Goal: Information Seeking & Learning: Find specific fact

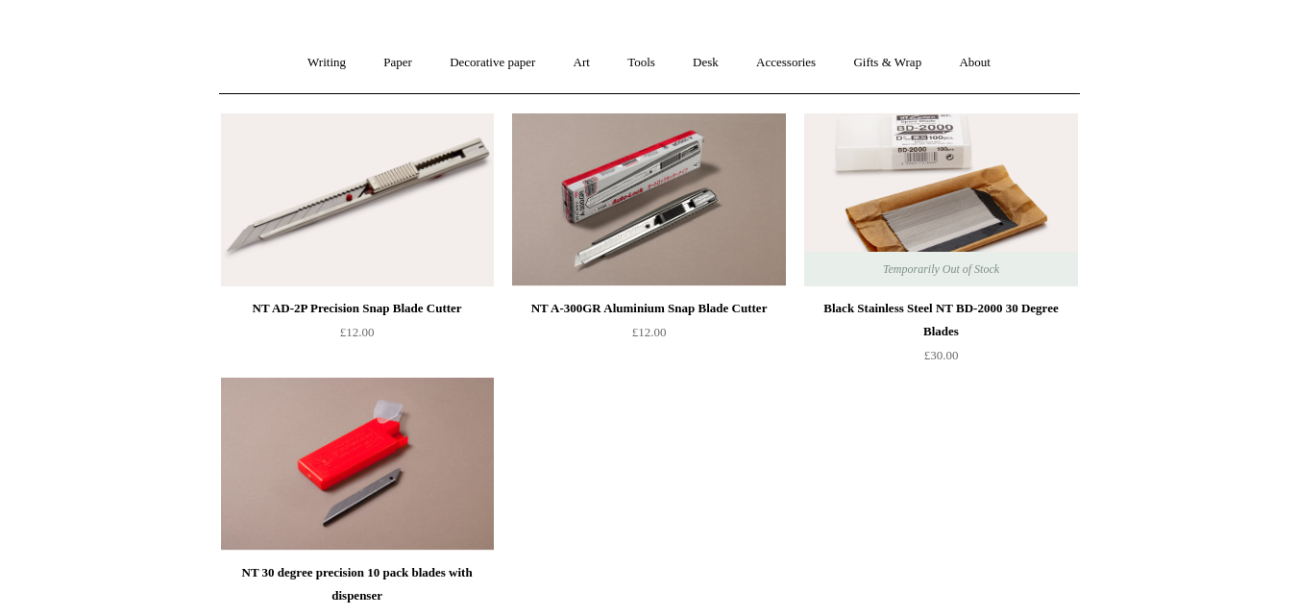
scroll to position [159, 0]
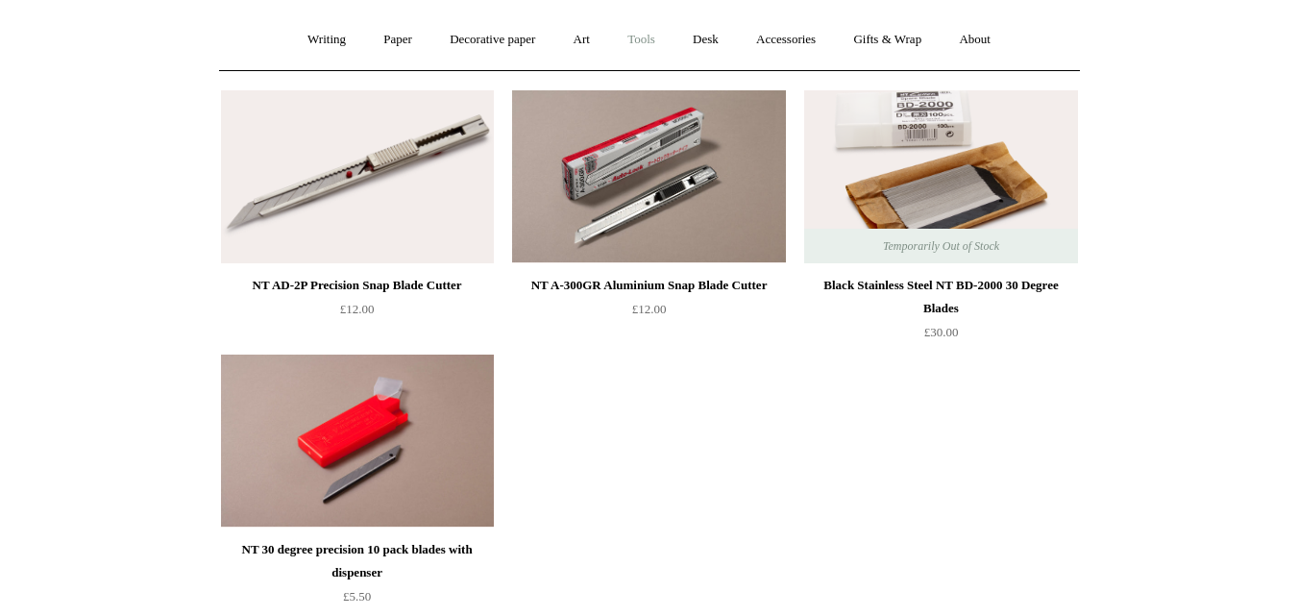
click at [645, 34] on link "Tools +" at bounding box center [641, 39] width 62 height 51
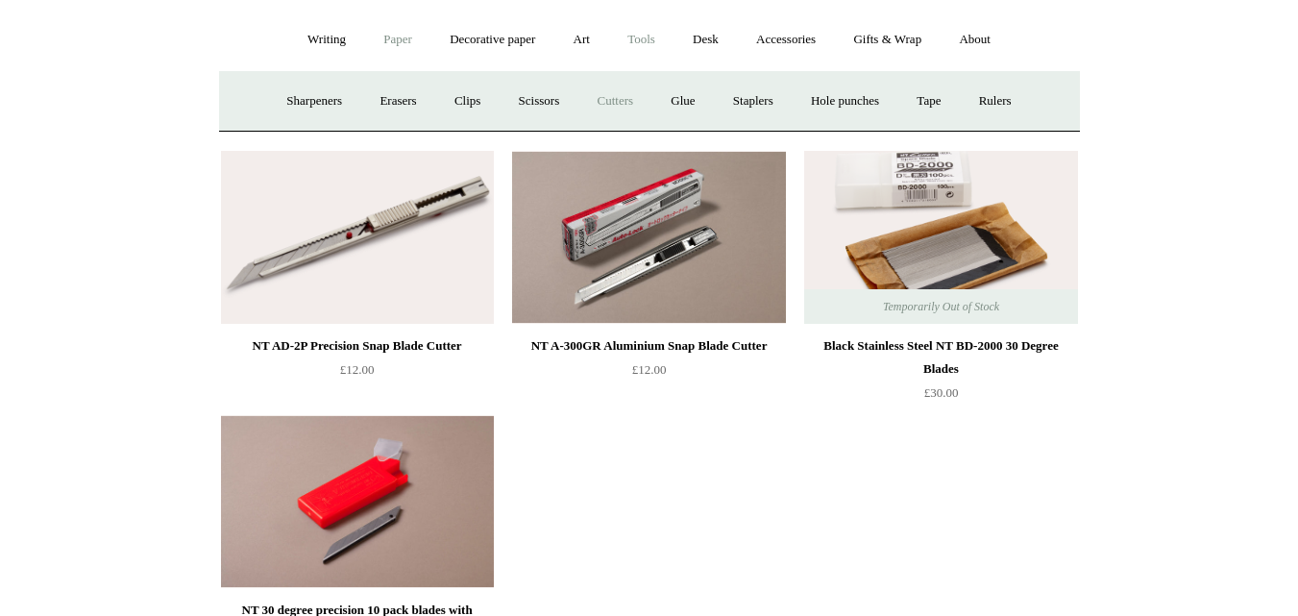
click at [380, 37] on link "Paper +" at bounding box center [397, 39] width 63 height 51
click at [491, 37] on link "Decorative paper +" at bounding box center [492, 39] width 120 height 51
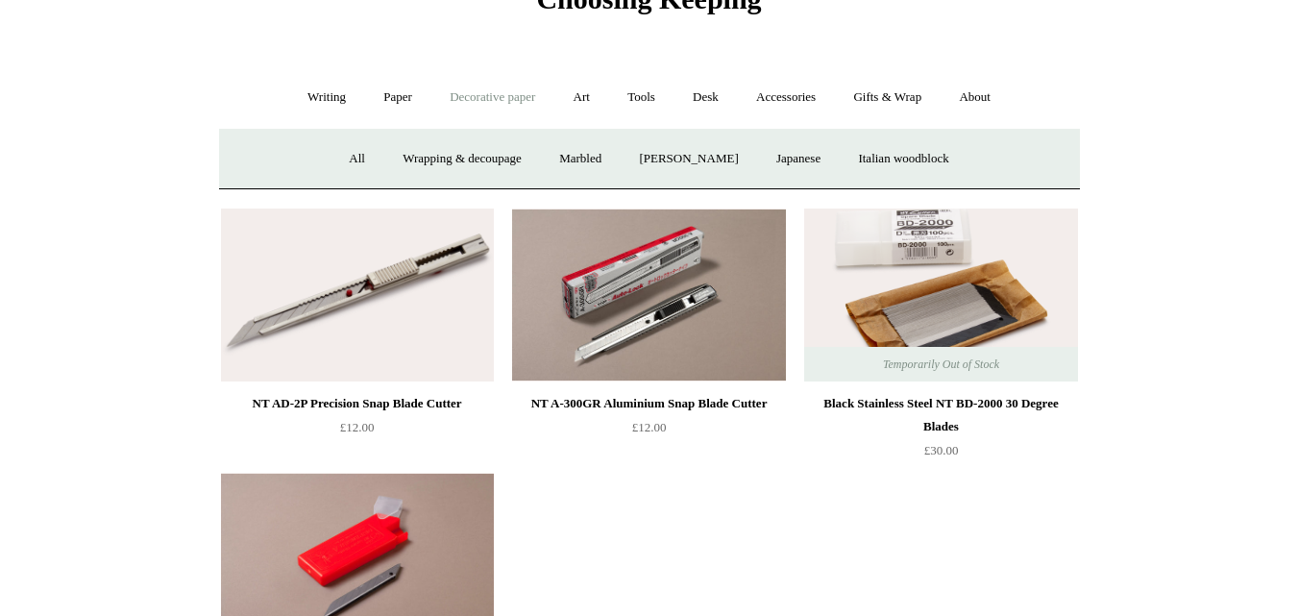
scroll to position [83, 0]
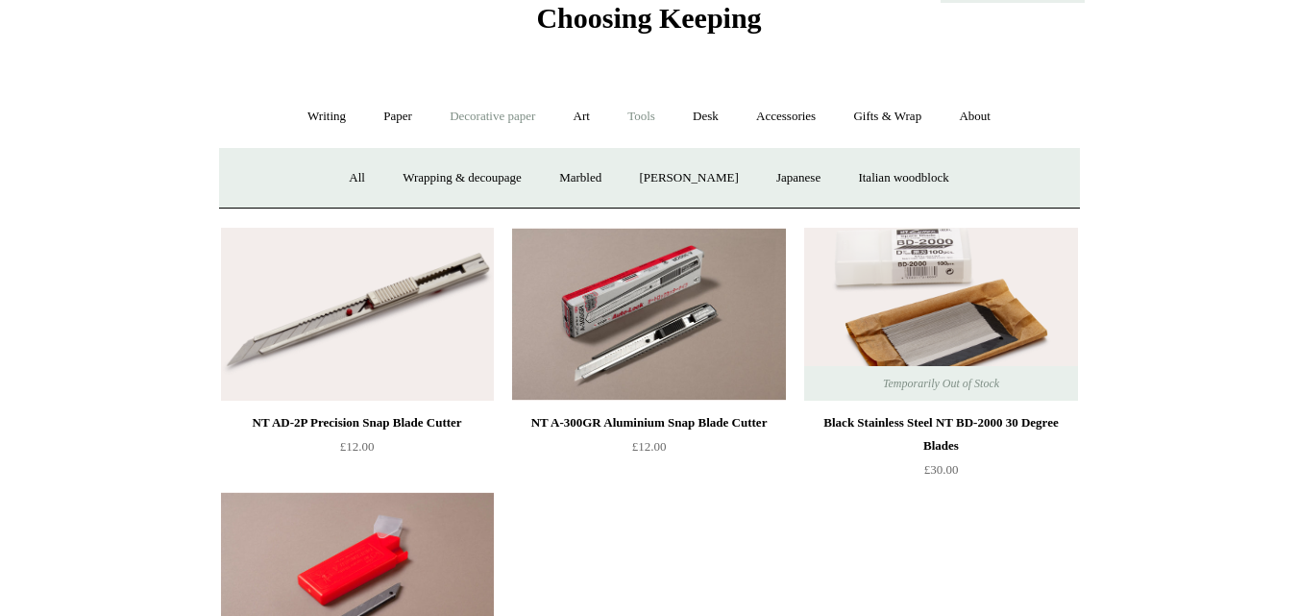
click at [647, 116] on link "Tools +" at bounding box center [641, 116] width 62 height 51
click at [786, 119] on link "Accessories +" at bounding box center [786, 116] width 94 height 51
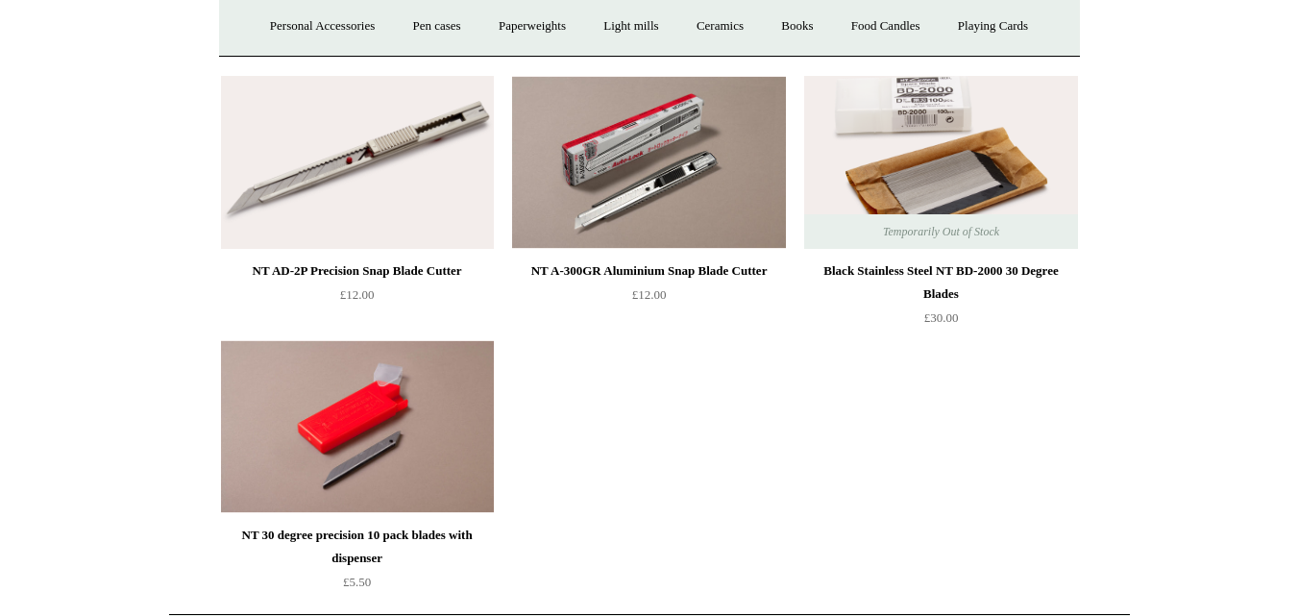
scroll to position [236, 0]
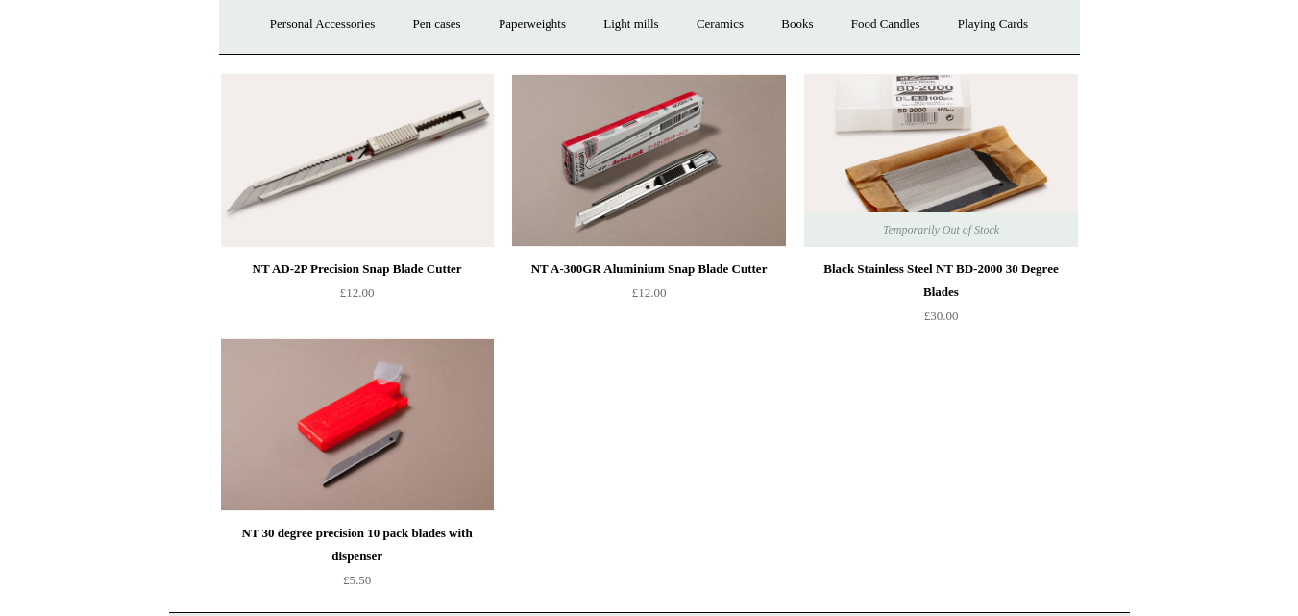
click at [656, 273] on div "NT A-300GR Aluminium Snap Blade Cutter" at bounding box center [648, 268] width 263 height 23
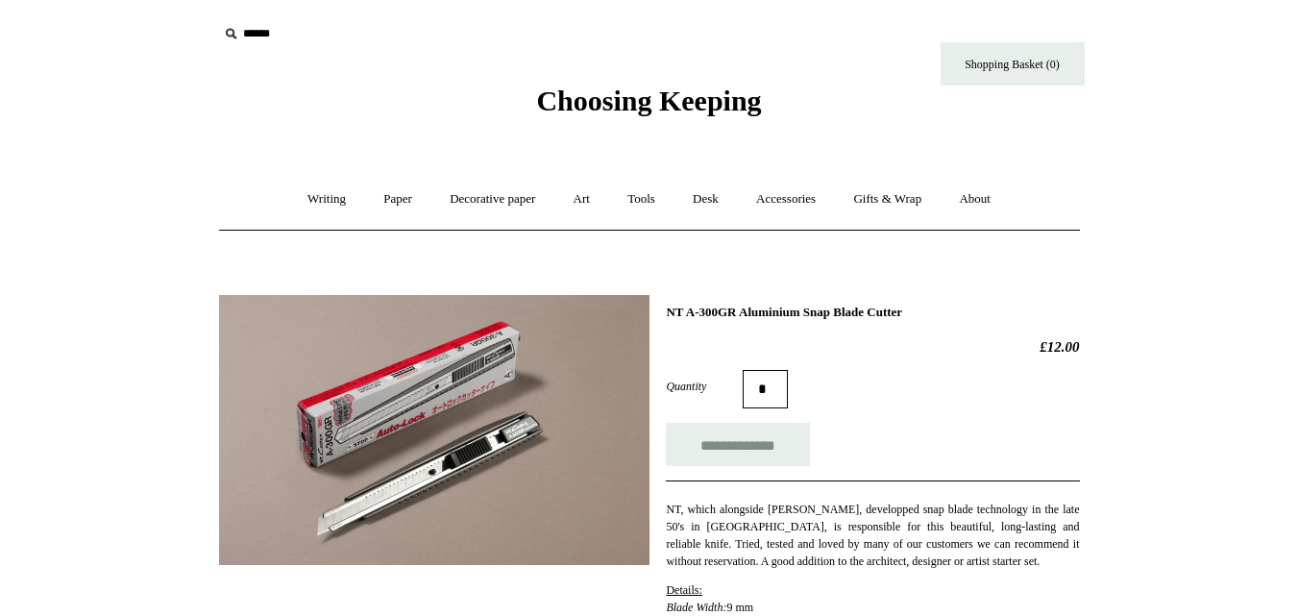
click at [802, 307] on h1 "NT A-300GR Aluminium Snap Blade Cutter" at bounding box center [872, 312] width 413 height 15
copy div "NT A-300GR Aluminium Snap Blade Cutter"
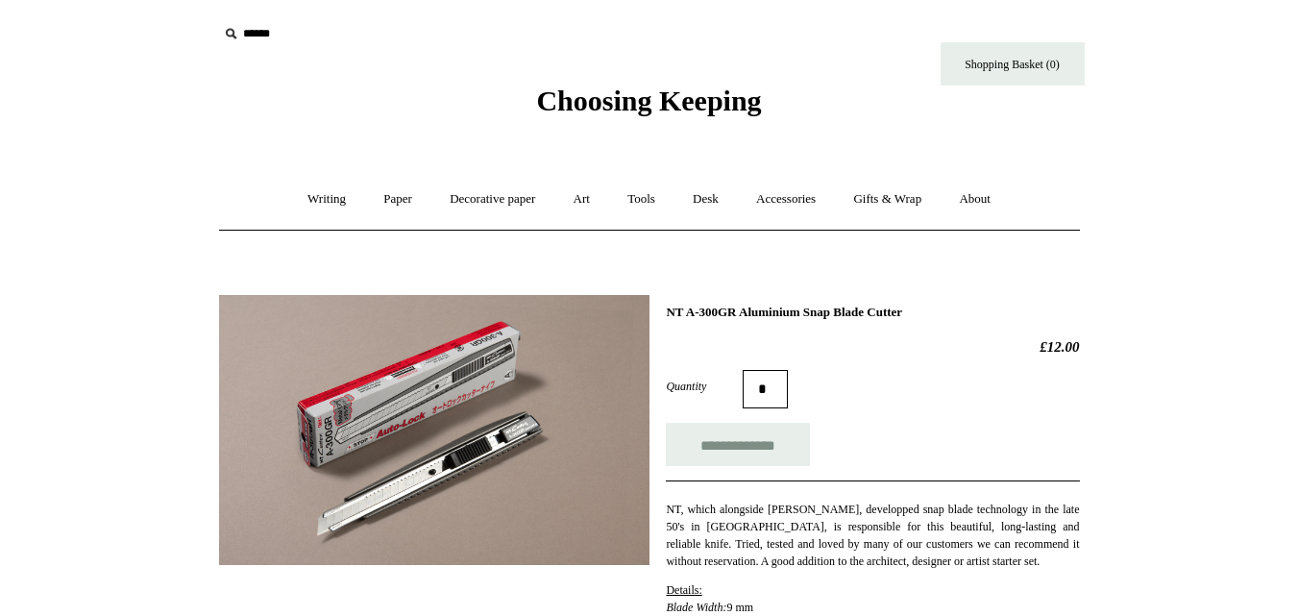
click at [1050, 342] on h2 "£12.00" at bounding box center [872, 346] width 413 height 17
copy h2 "12.00"
click at [906, 354] on h2 "£12.00" at bounding box center [872, 346] width 413 height 17
drag, startPoint x: 1079, startPoint y: 341, endPoint x: 1027, endPoint y: 342, distance: 51.9
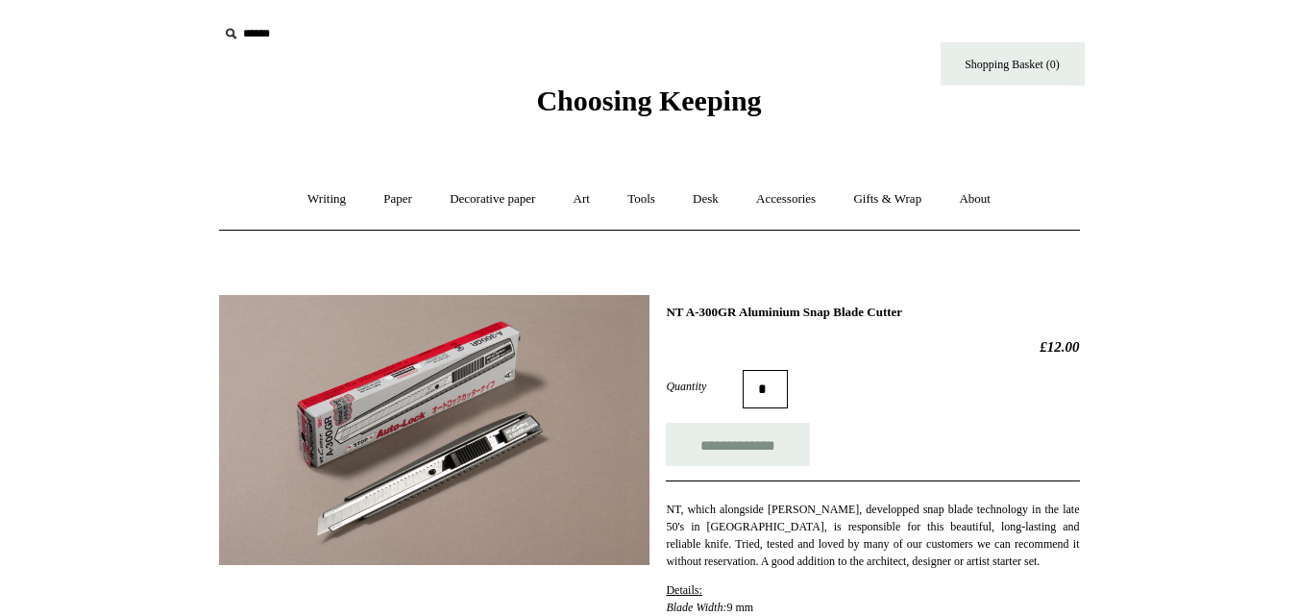
click at [1027, 342] on h2 "£12.00" at bounding box center [872, 346] width 413 height 17
copy h2 "£12.00"
